Goal: Transaction & Acquisition: Purchase product/service

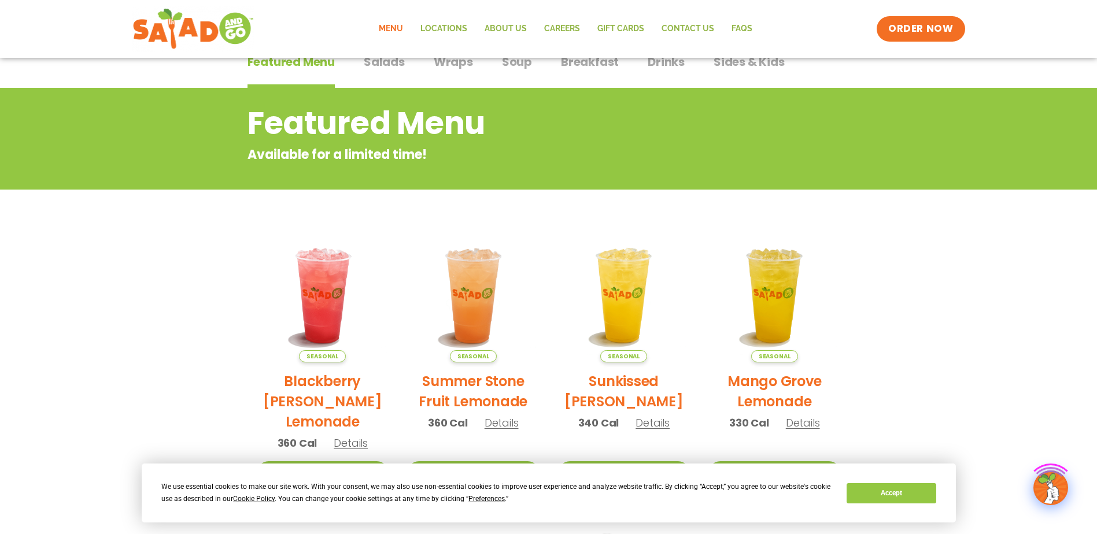
scroll to position [193, 0]
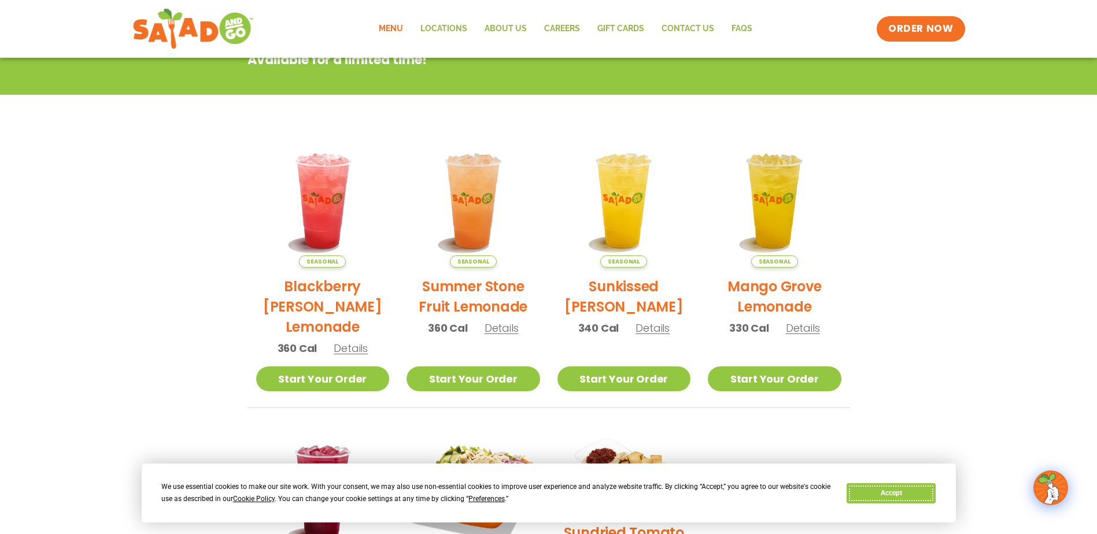
click at [900, 496] on button "Accept" at bounding box center [891, 494] width 89 height 20
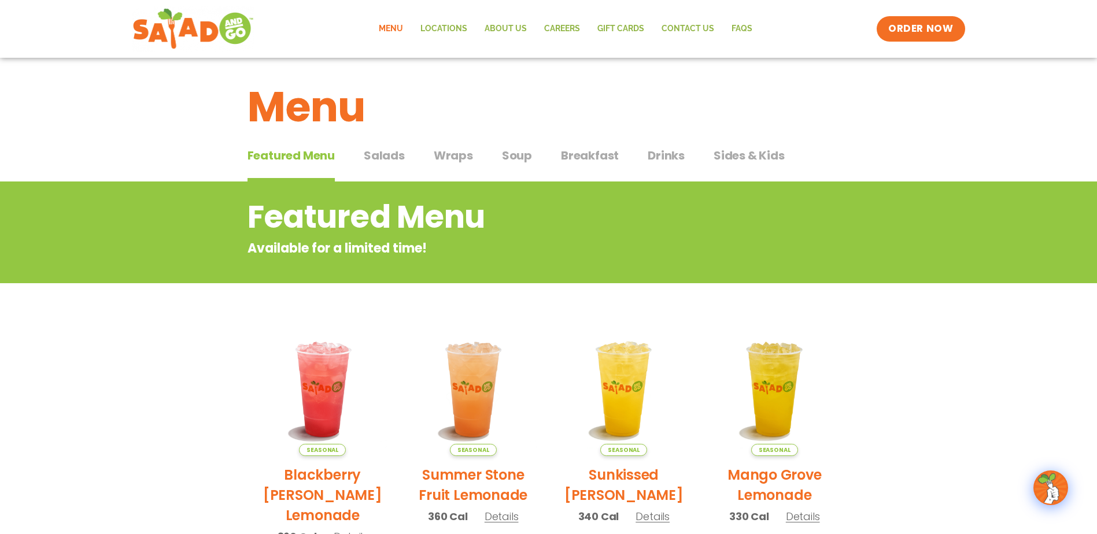
scroll to position [0, 0]
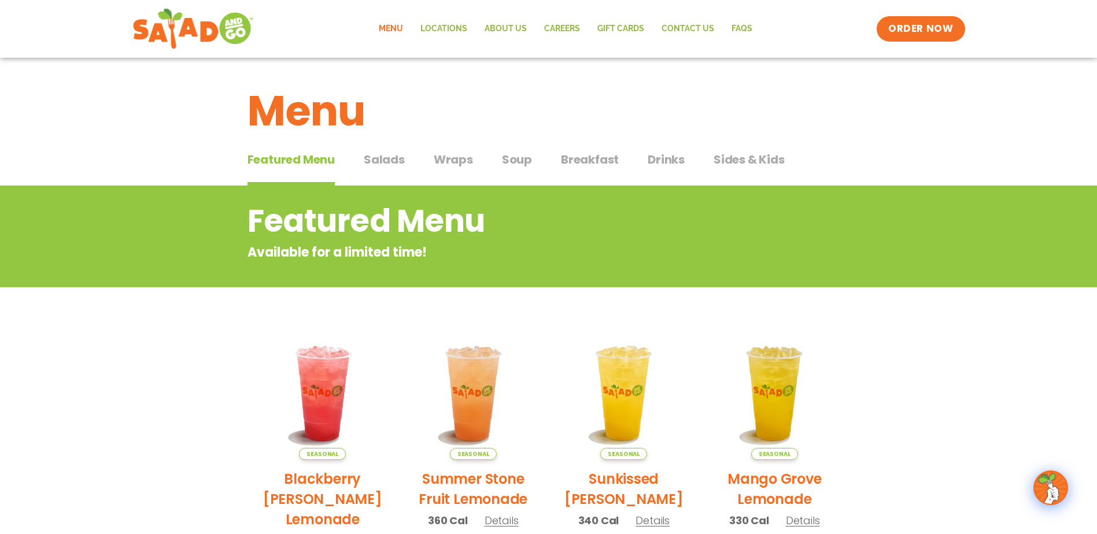
click at [383, 162] on span "Salads" at bounding box center [384, 159] width 41 height 17
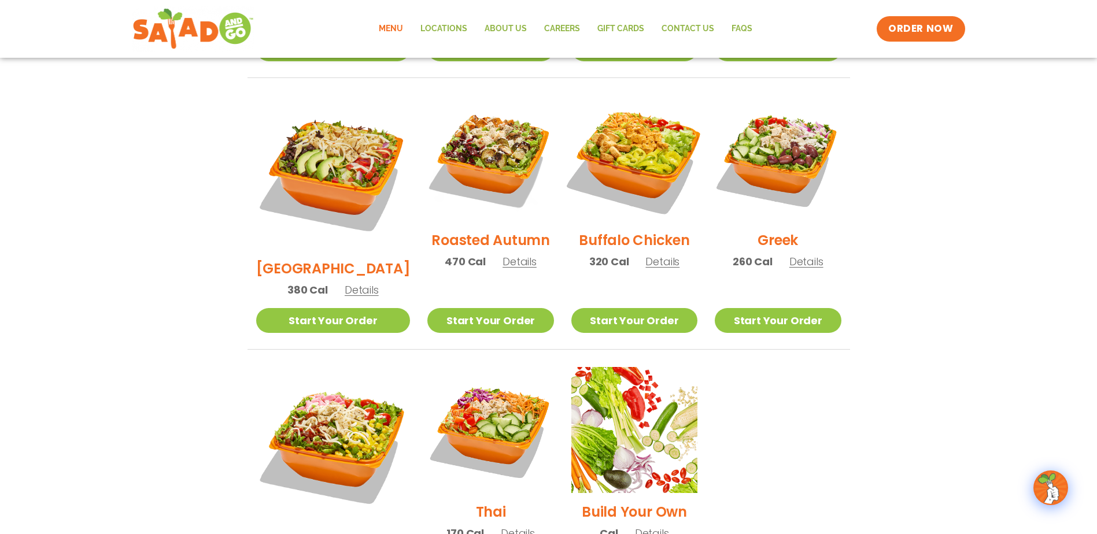
scroll to position [578, 0]
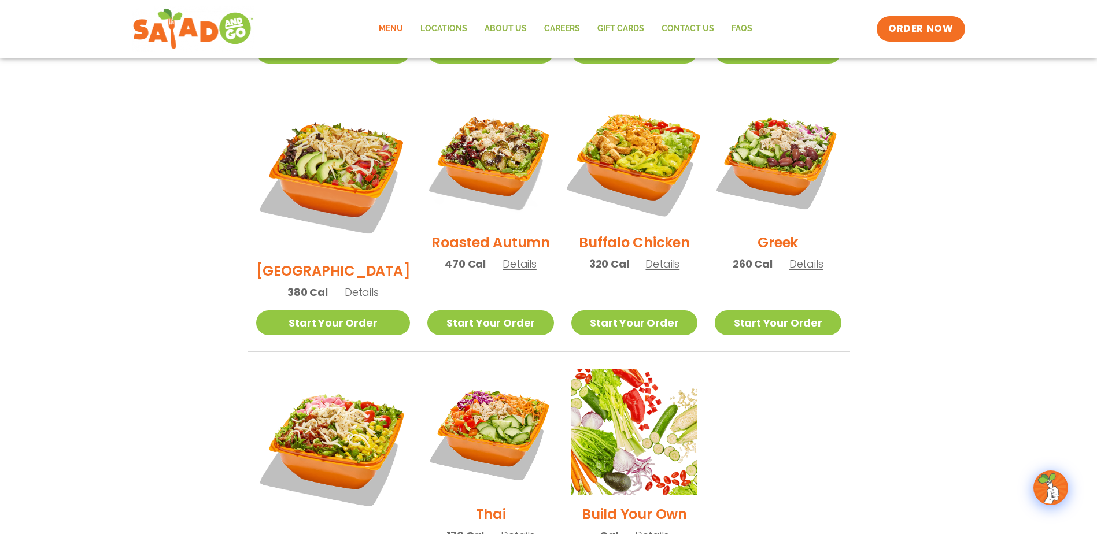
click at [643, 135] on img at bounding box center [634, 161] width 148 height 148
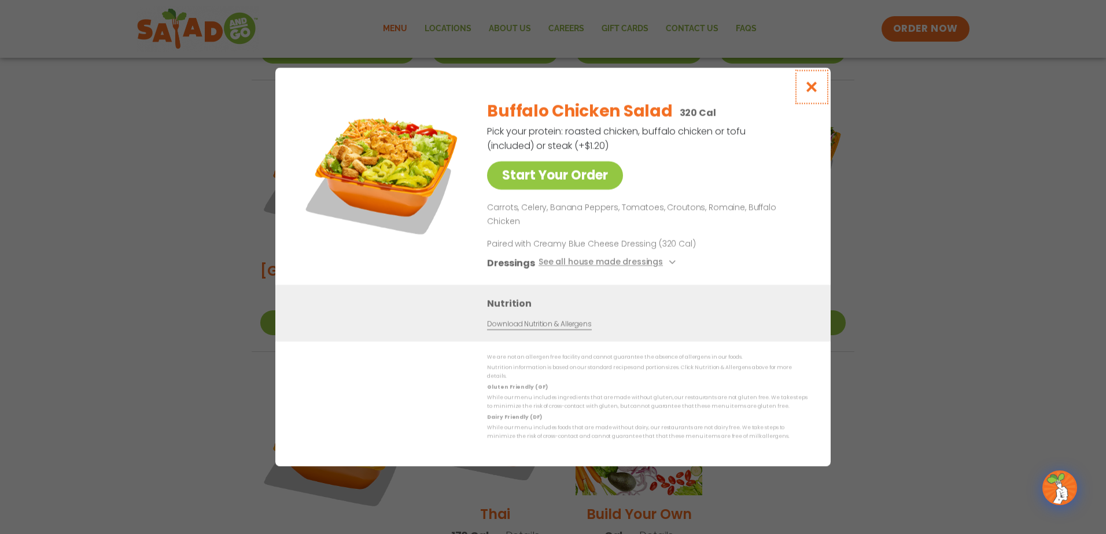
click at [808, 93] on icon "Close modal" at bounding box center [812, 87] width 14 height 12
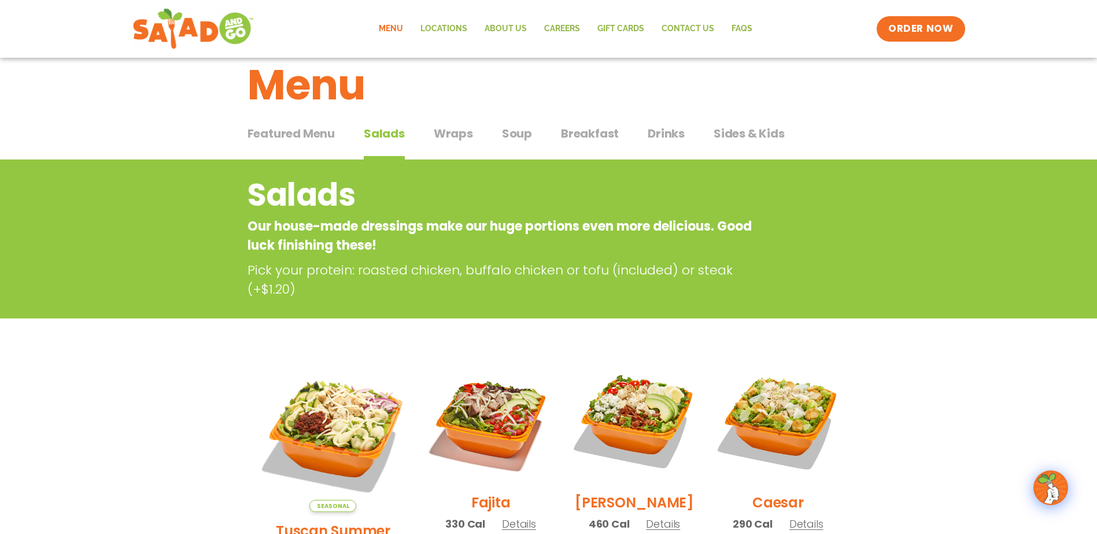
scroll to position [0, 0]
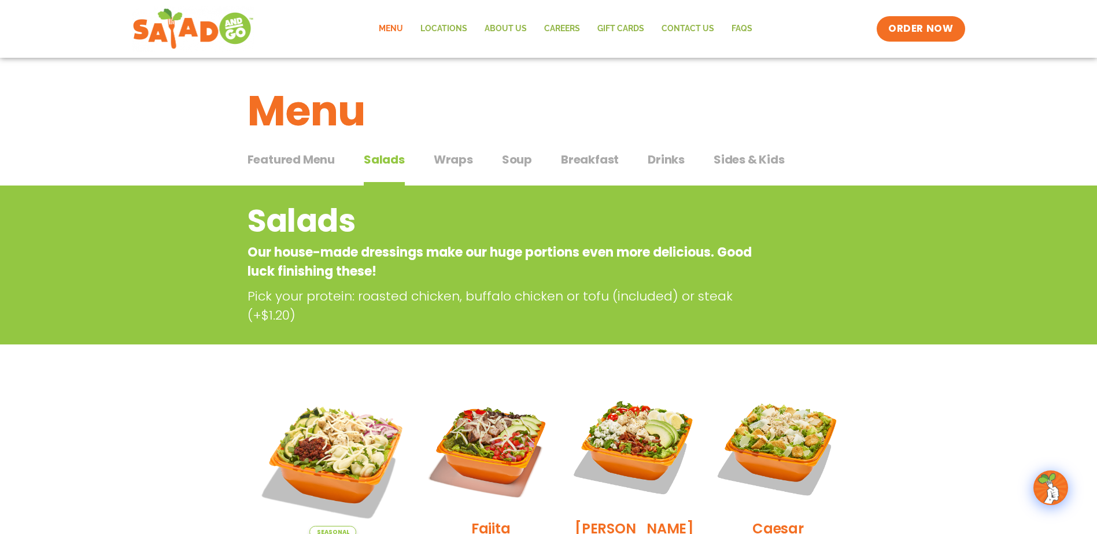
click at [441, 167] on span "Wraps" at bounding box center [453, 159] width 39 height 17
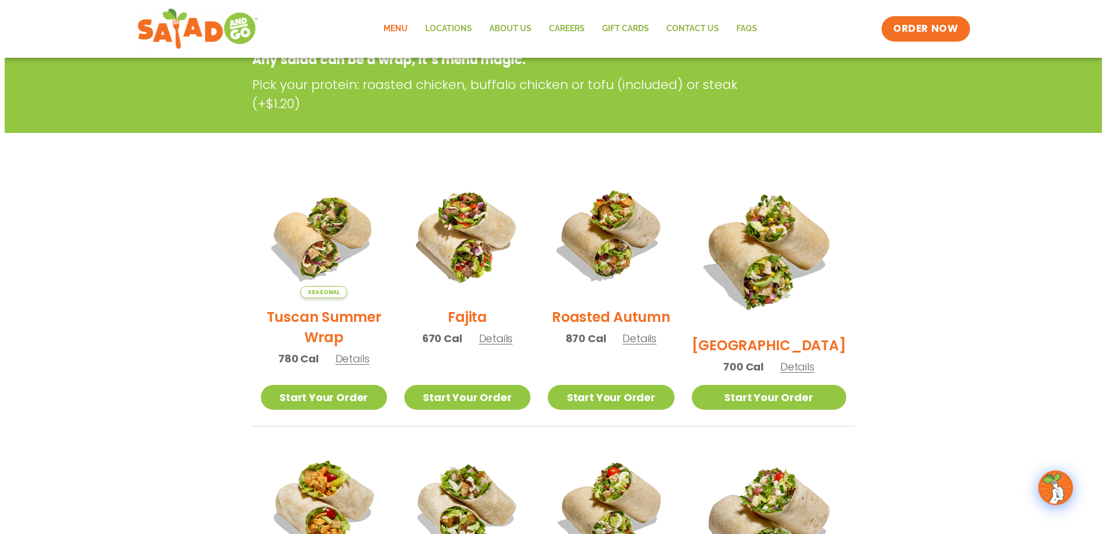
scroll to position [386, 0]
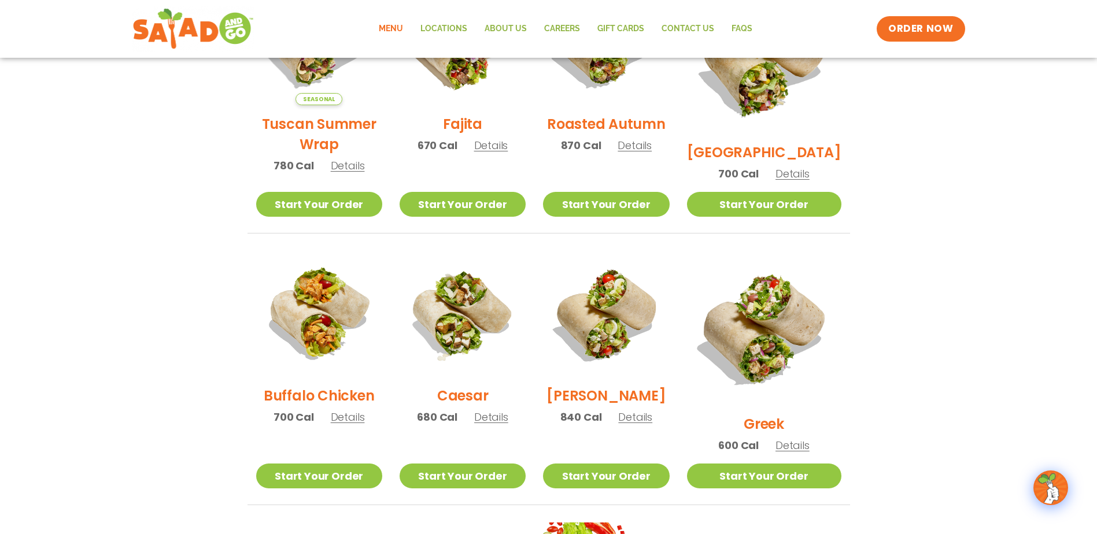
click at [342, 425] on span "Details" at bounding box center [348, 417] width 34 height 14
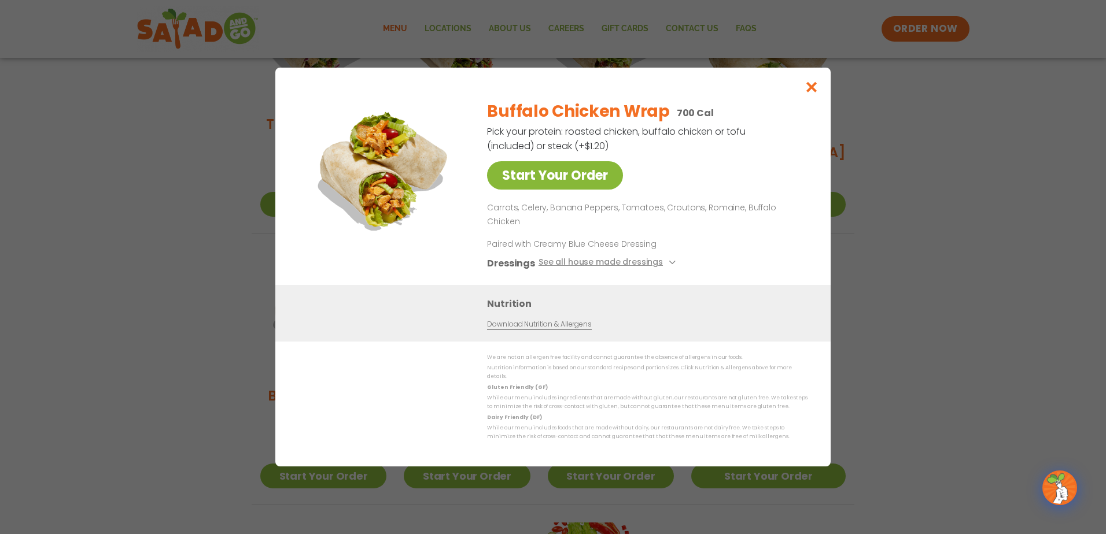
click at [587, 190] on link "Start Your Order" at bounding box center [555, 175] width 136 height 28
